Goal: Check status: Check status

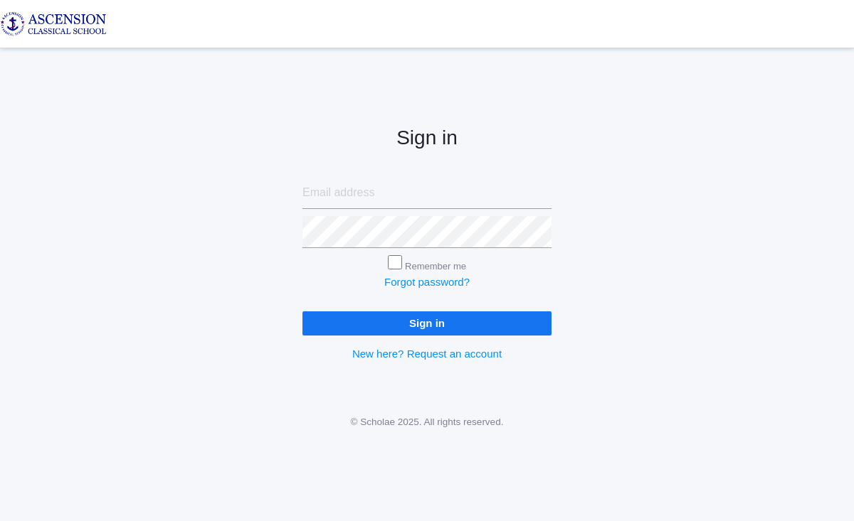
click at [374, 196] on input "email" at bounding box center [426, 193] width 249 height 32
type input "[EMAIL_ADDRESS][DOMAIN_NAME]"
click at [450, 326] on input "Sign in" at bounding box center [426, 323] width 249 height 23
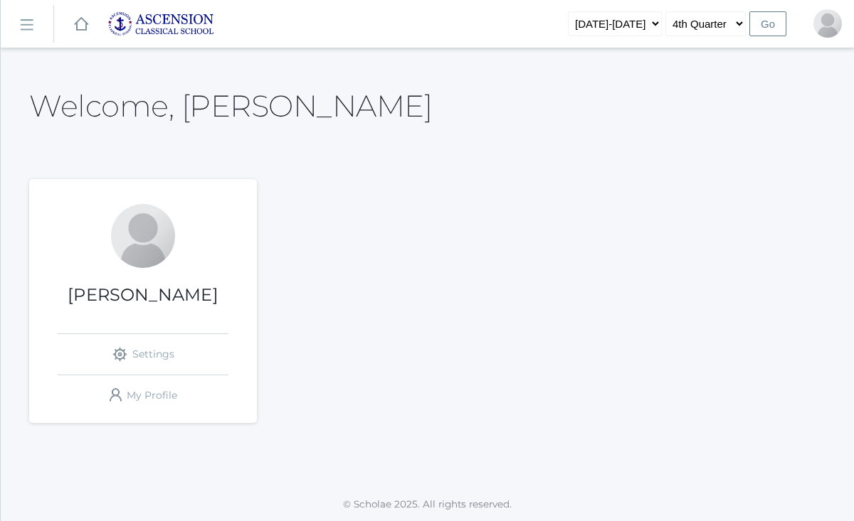
click at [135, 282] on div "Kristy Sumlin icons/ui/navigation/settings Created with Sketch. Settings icons/…" at bounding box center [143, 309] width 228 height 211
click at [28, 26] on rect at bounding box center [26, 25] width 23 height 23
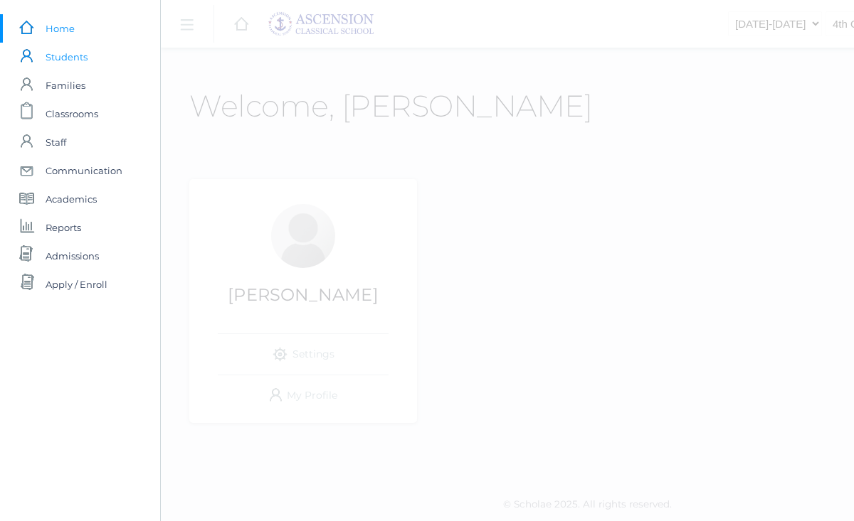
click at [71, 58] on span "Students" at bounding box center [67, 57] width 42 height 28
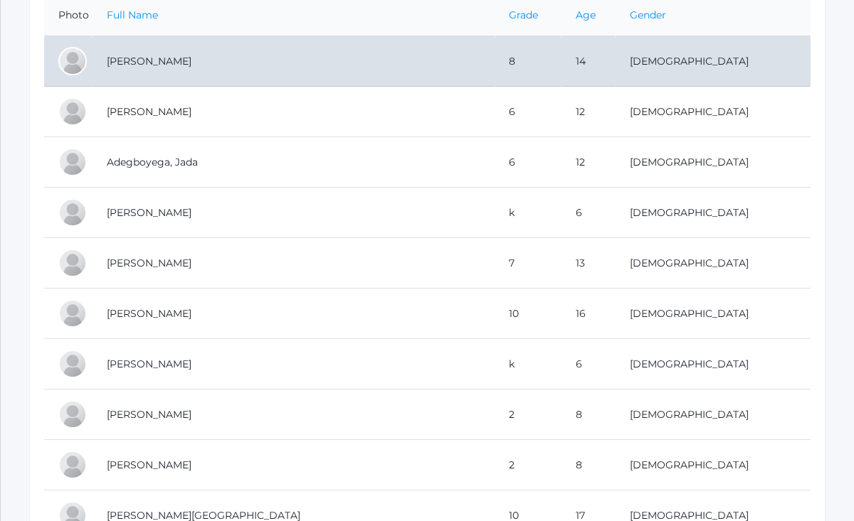
scroll to position [285, 0]
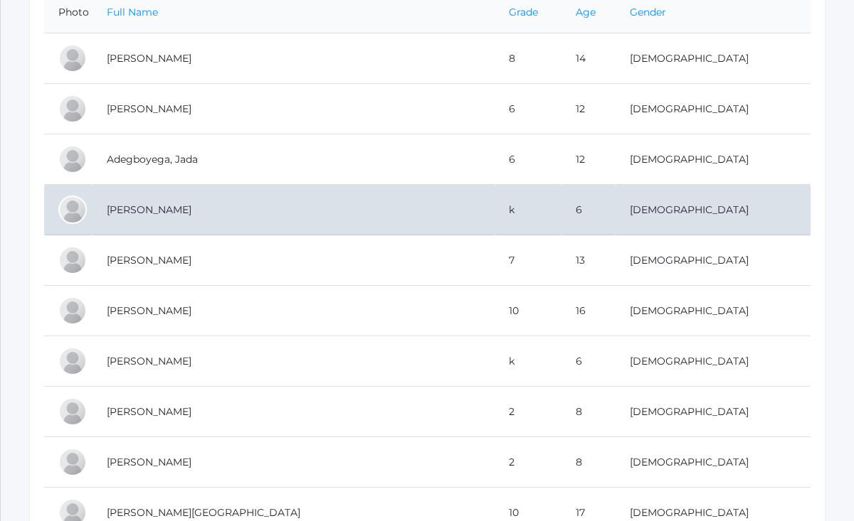
click at [159, 211] on td "[PERSON_NAME]" at bounding box center [293, 210] width 402 height 51
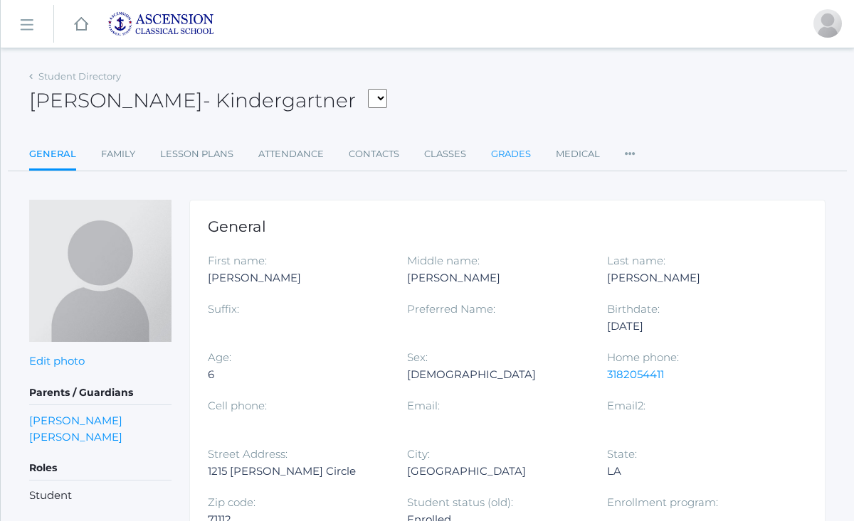
click at [506, 154] on link "Grades" at bounding box center [511, 154] width 40 height 28
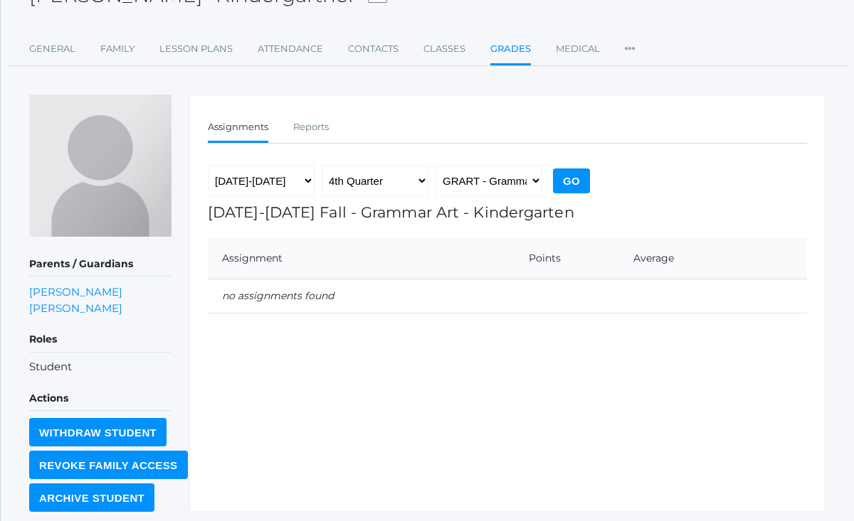
scroll to position [147, 0]
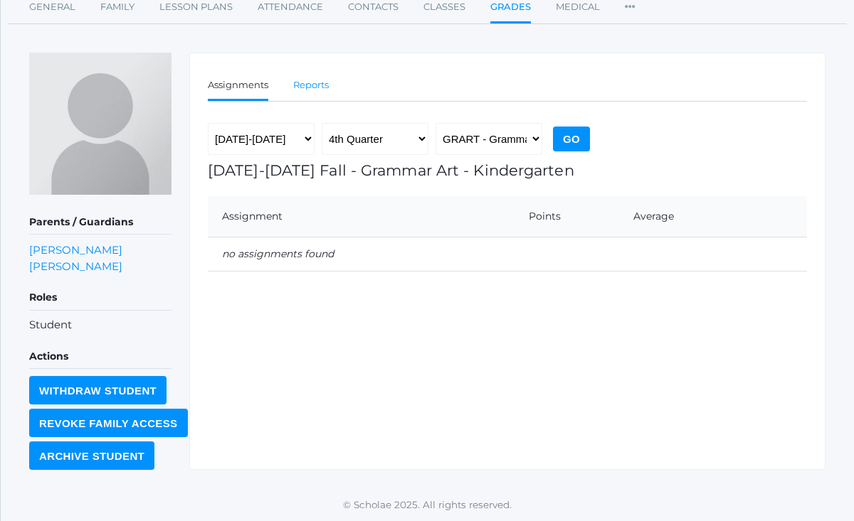
click at [317, 82] on link "Reports" at bounding box center [311, 85] width 36 height 28
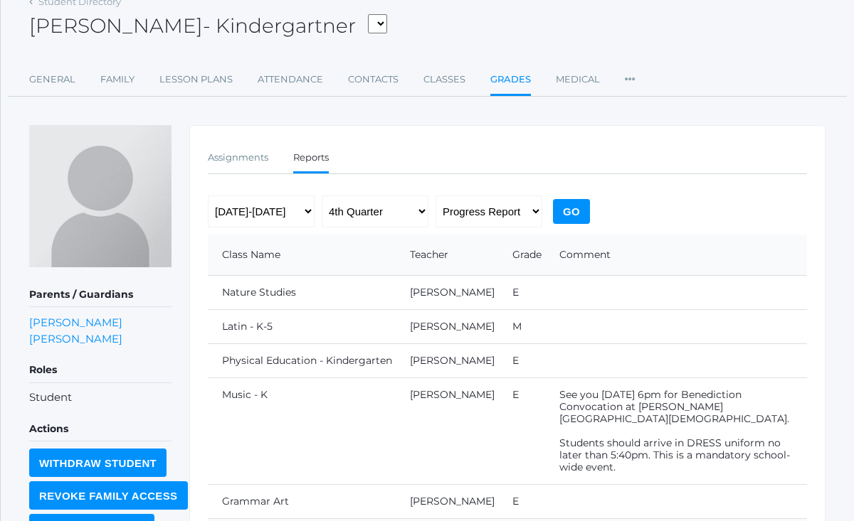
scroll to position [92, 0]
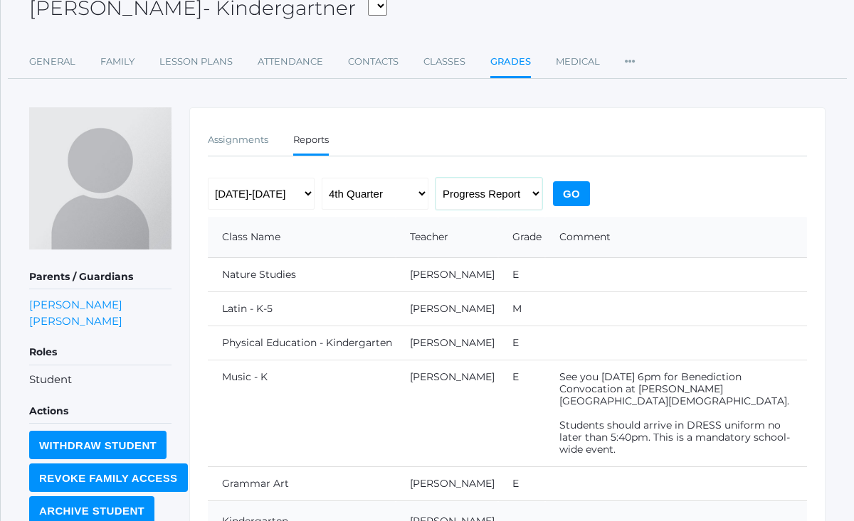
click at [536, 193] on select "Progress Report Report Card" at bounding box center [488, 194] width 107 height 32
click at [435, 178] on select "Progress Report Report Card" at bounding box center [488, 194] width 107 height 32
click at [690, 221] on th "Comment" at bounding box center [676, 237] width 262 height 41
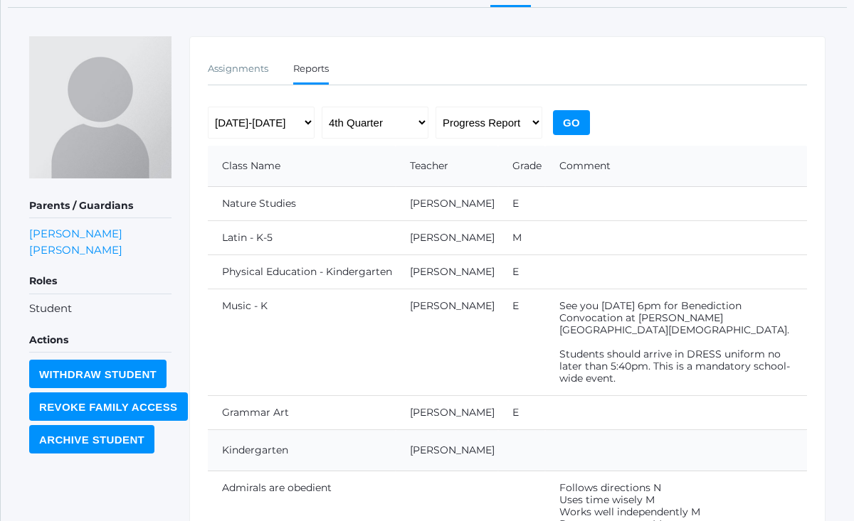
scroll to position [162, 0]
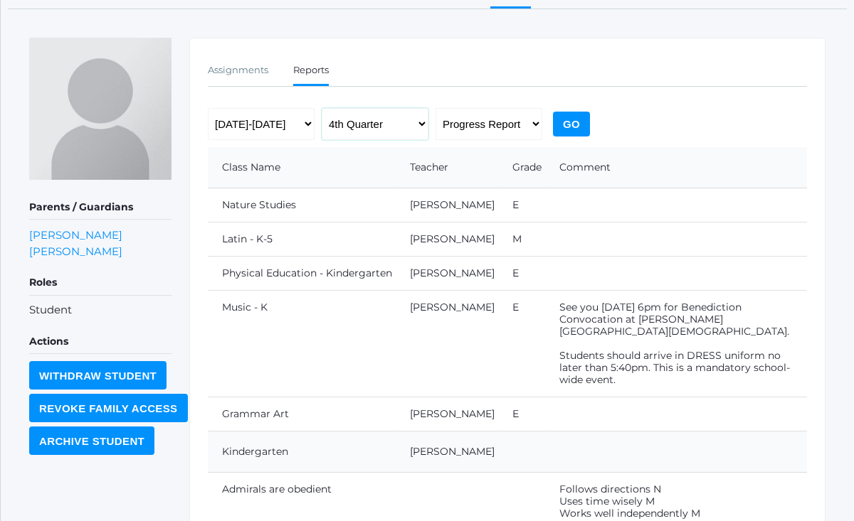
click at [421, 124] on select "1st Quarter 2nd Quarter 3rd Quarter 4th Quarter" at bounding box center [375, 124] width 107 height 32
select select "1"
click at [322, 108] on select "1st Quarter 2nd Quarter 3rd Quarter 4th Quarter" at bounding box center [375, 124] width 107 height 32
click at [570, 124] on input "Go" at bounding box center [571, 124] width 37 height 25
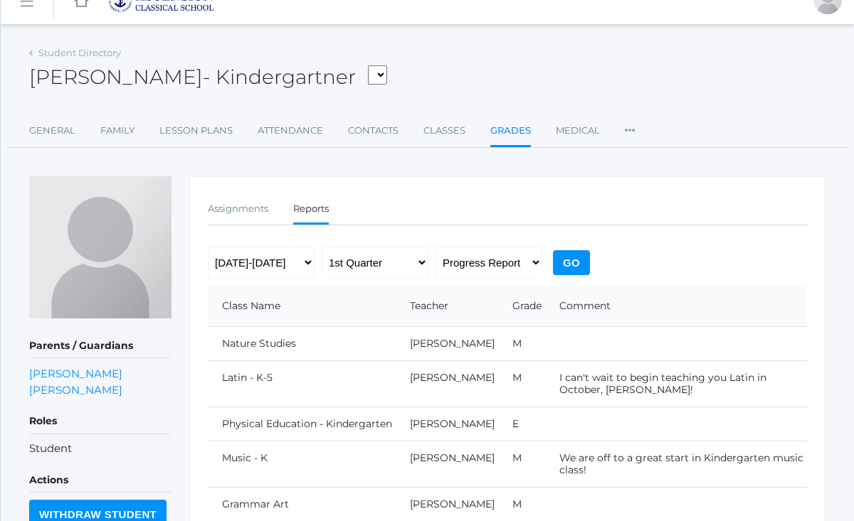
scroll to position [22, 0]
